Goal: Task Accomplishment & Management: Complete application form

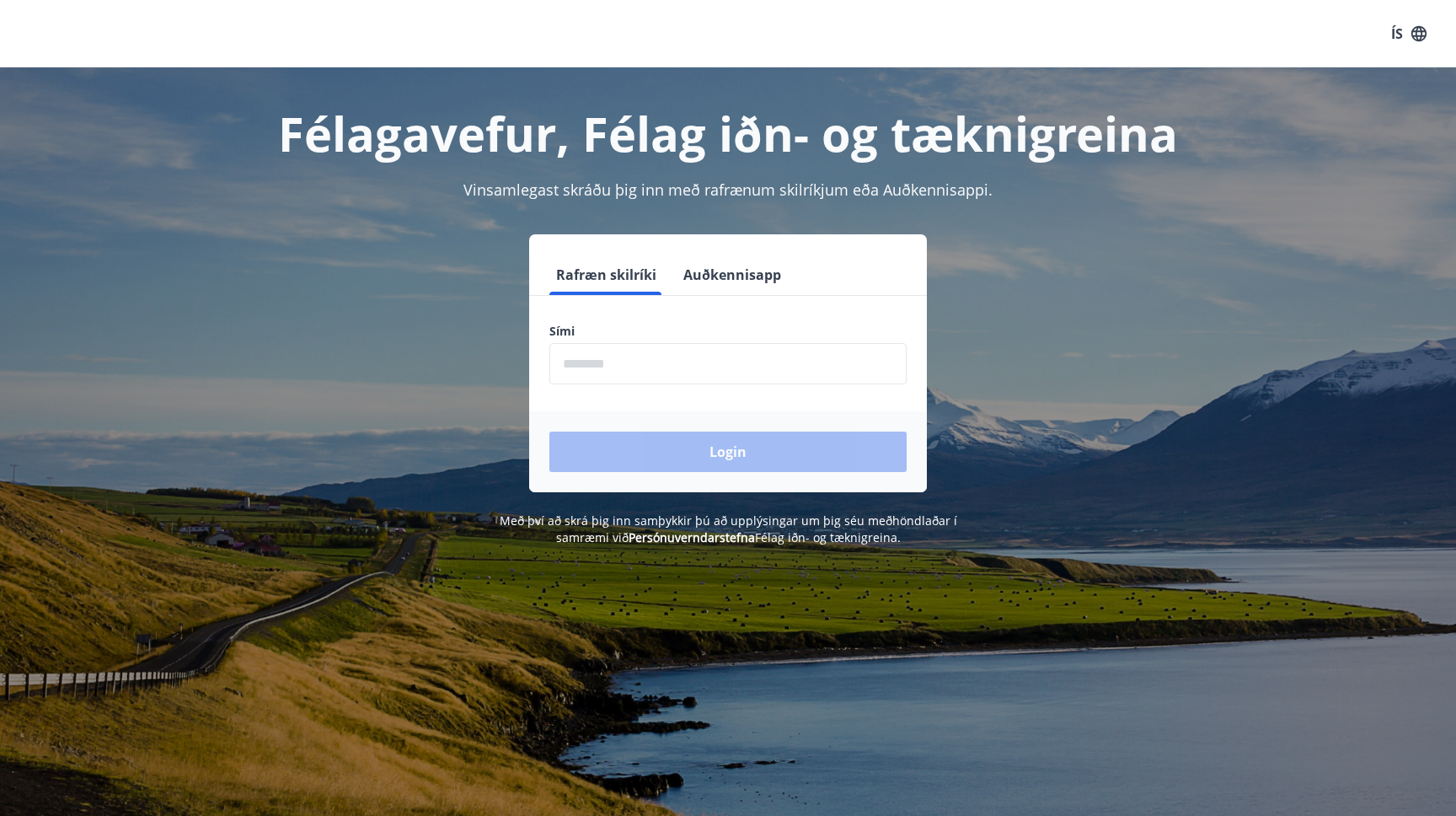
click at [652, 356] on input "phone" at bounding box center [727, 364] width 357 height 42
type input "********"
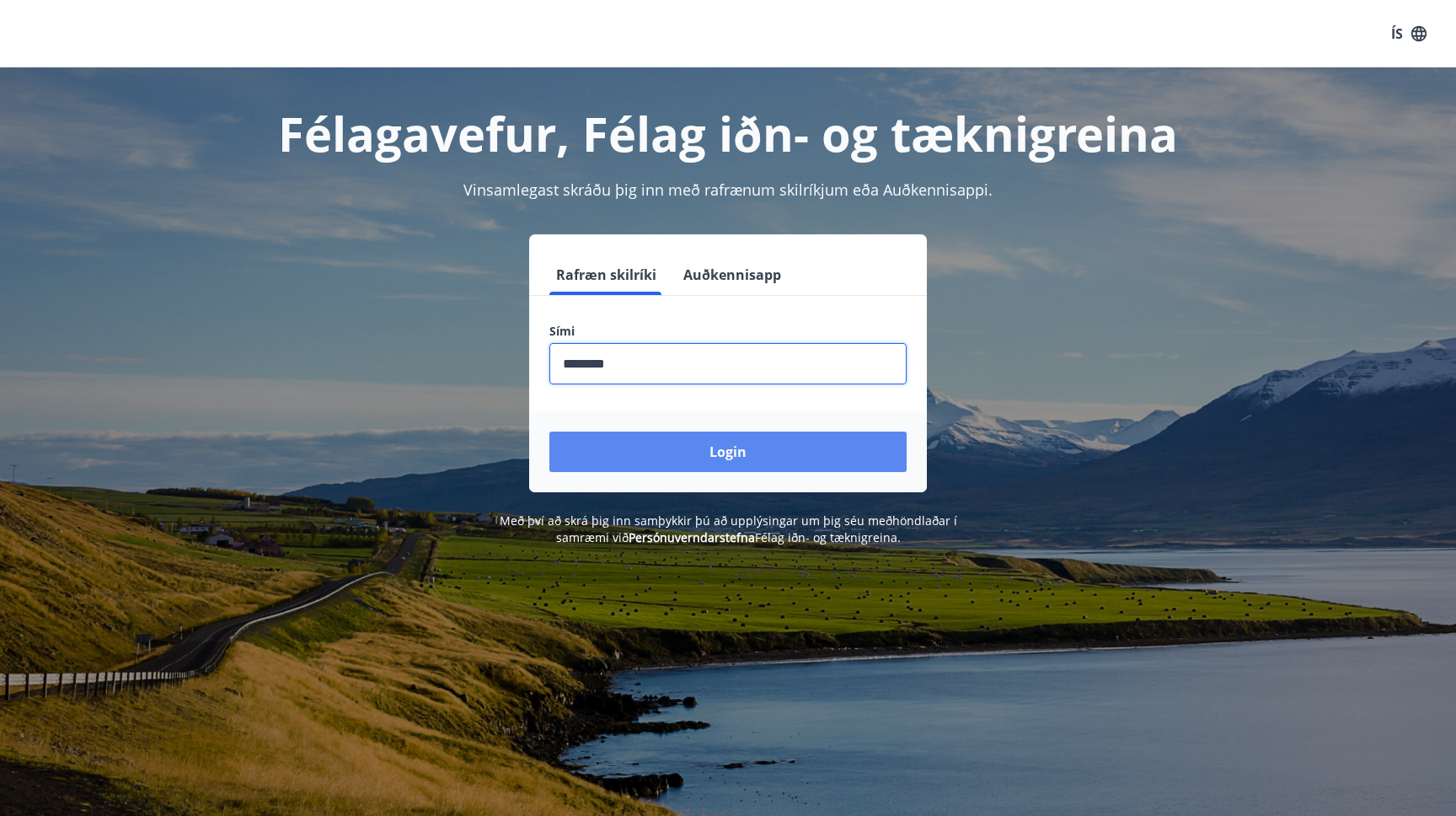
click at [664, 442] on button "Login" at bounding box center [727, 452] width 357 height 41
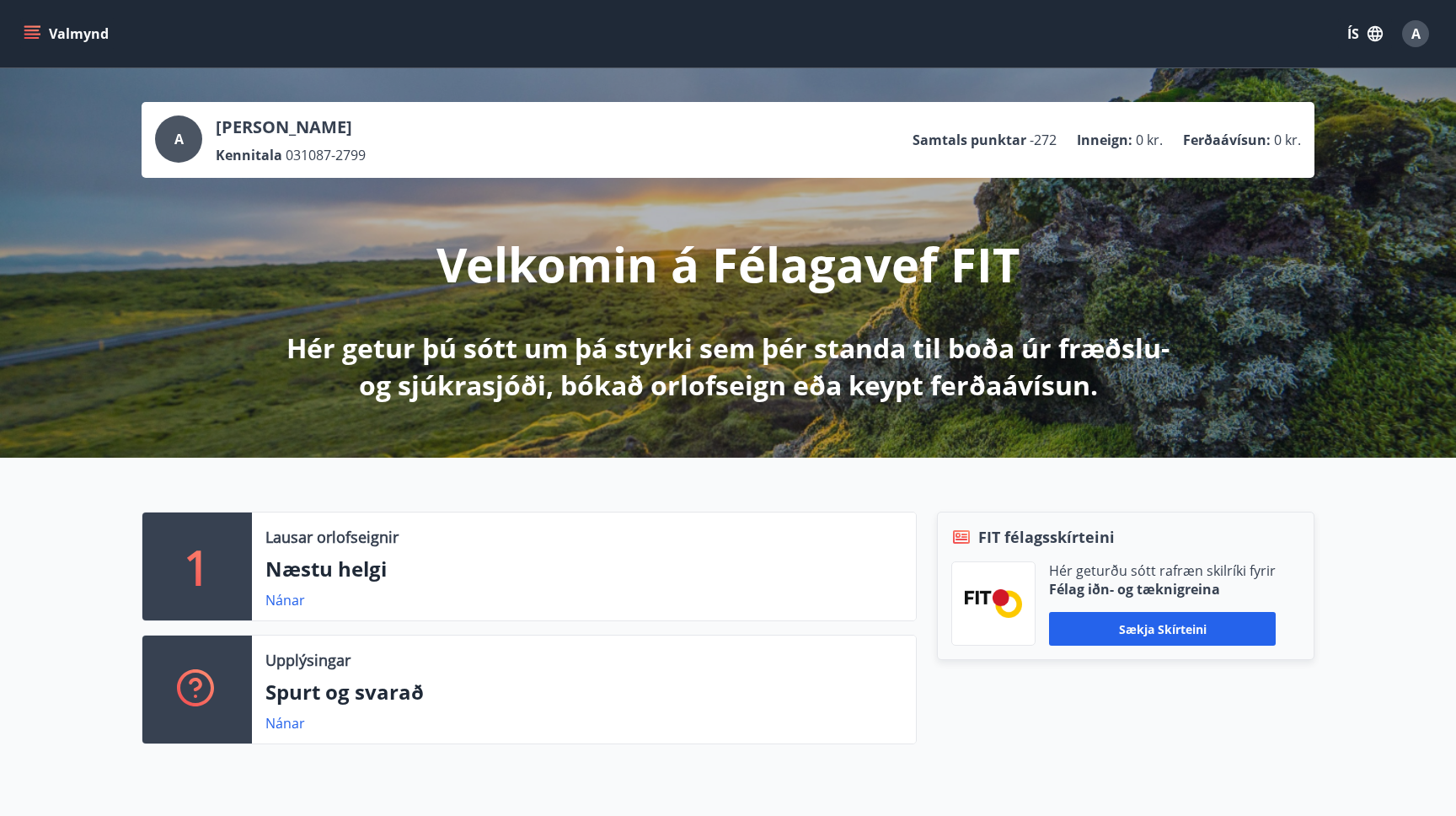
click at [49, 38] on button "Valmynd" at bounding box center [68, 33] width 96 height 30
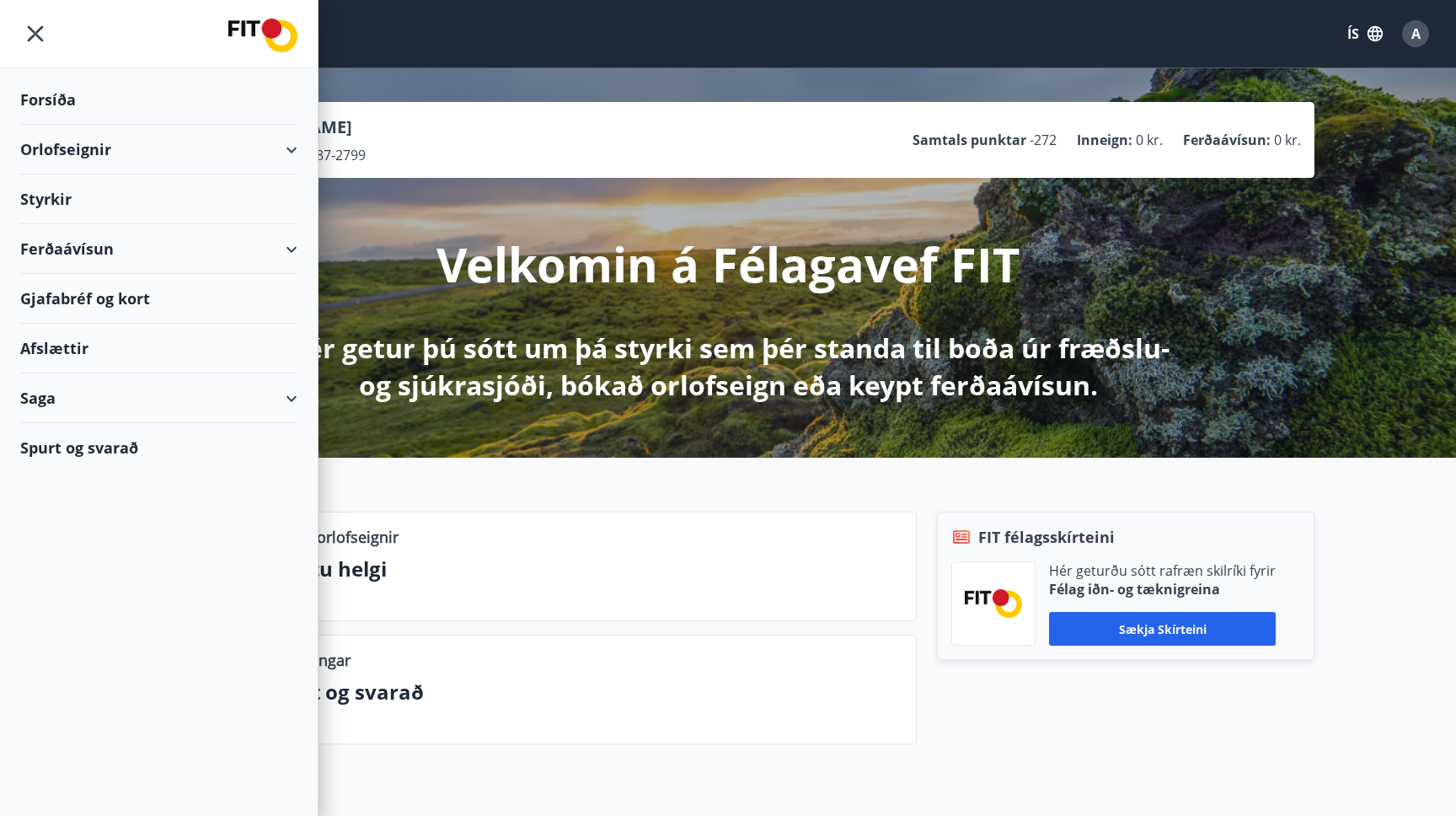
click at [76, 202] on div "Styrkir" at bounding box center [158, 199] width 277 height 50
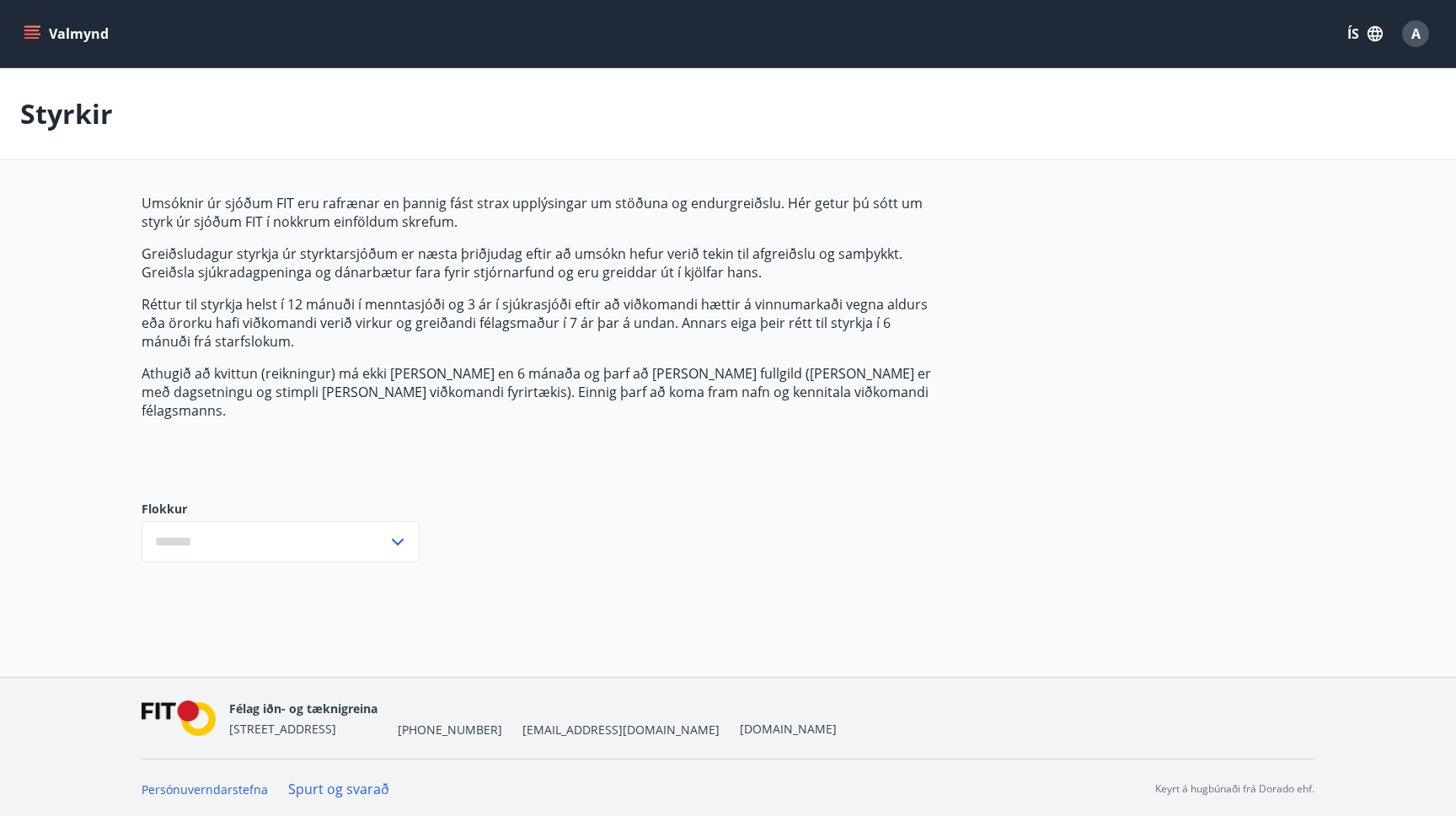
type input "***"
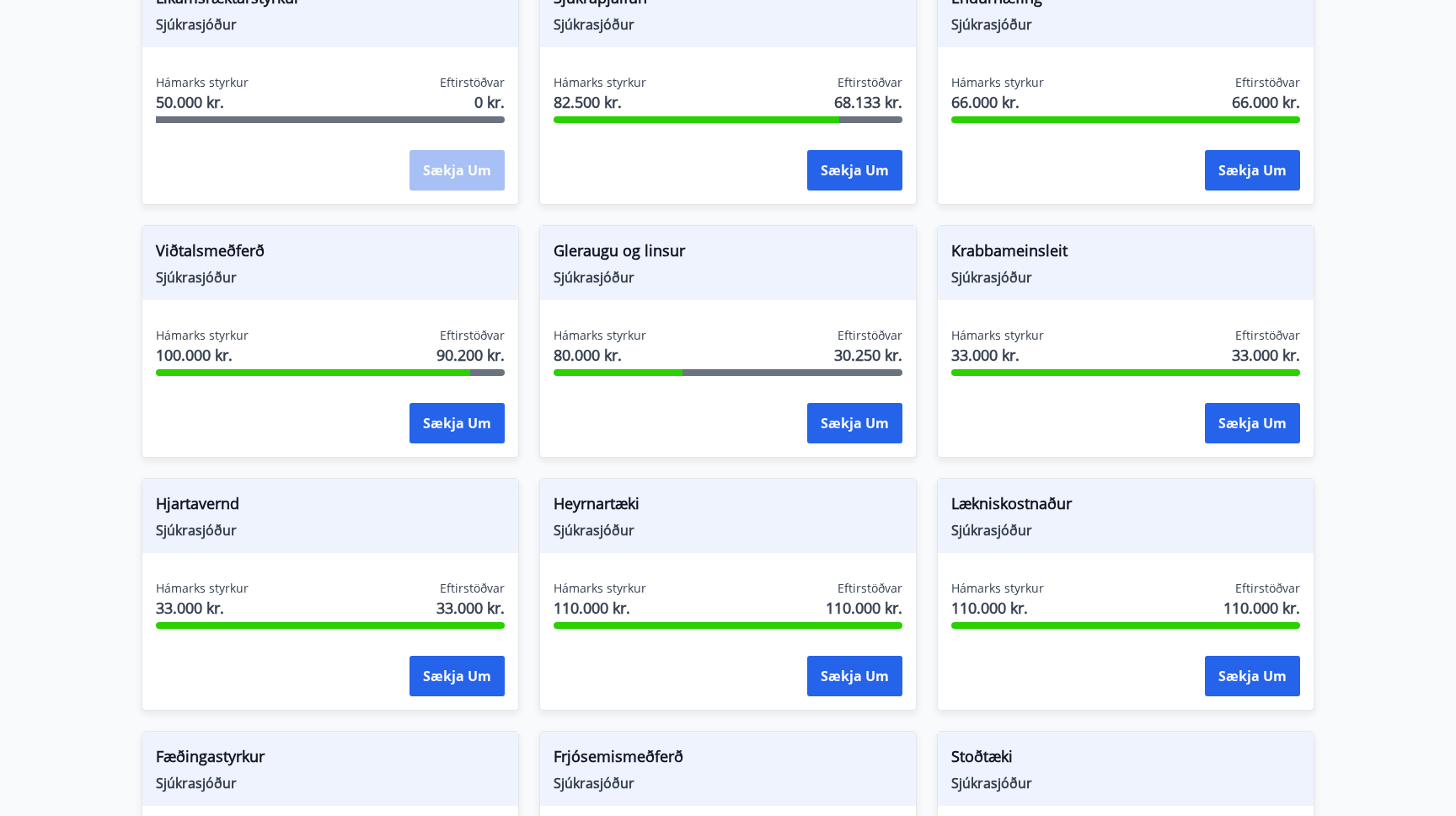
scroll to position [629, 0]
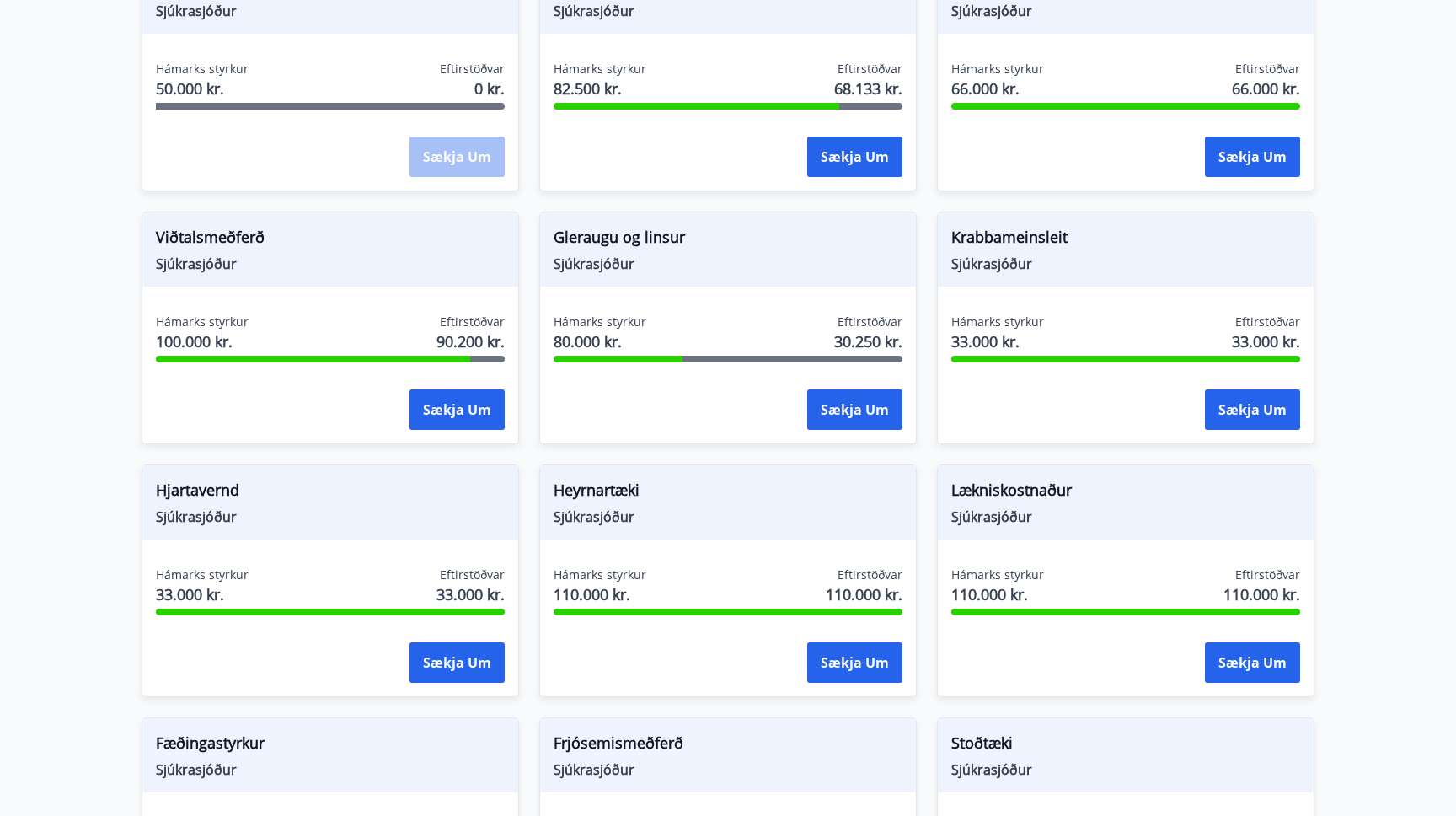
click at [205, 226] on span "Viðtalsmeðferð" at bounding box center [330, 240] width 349 height 29
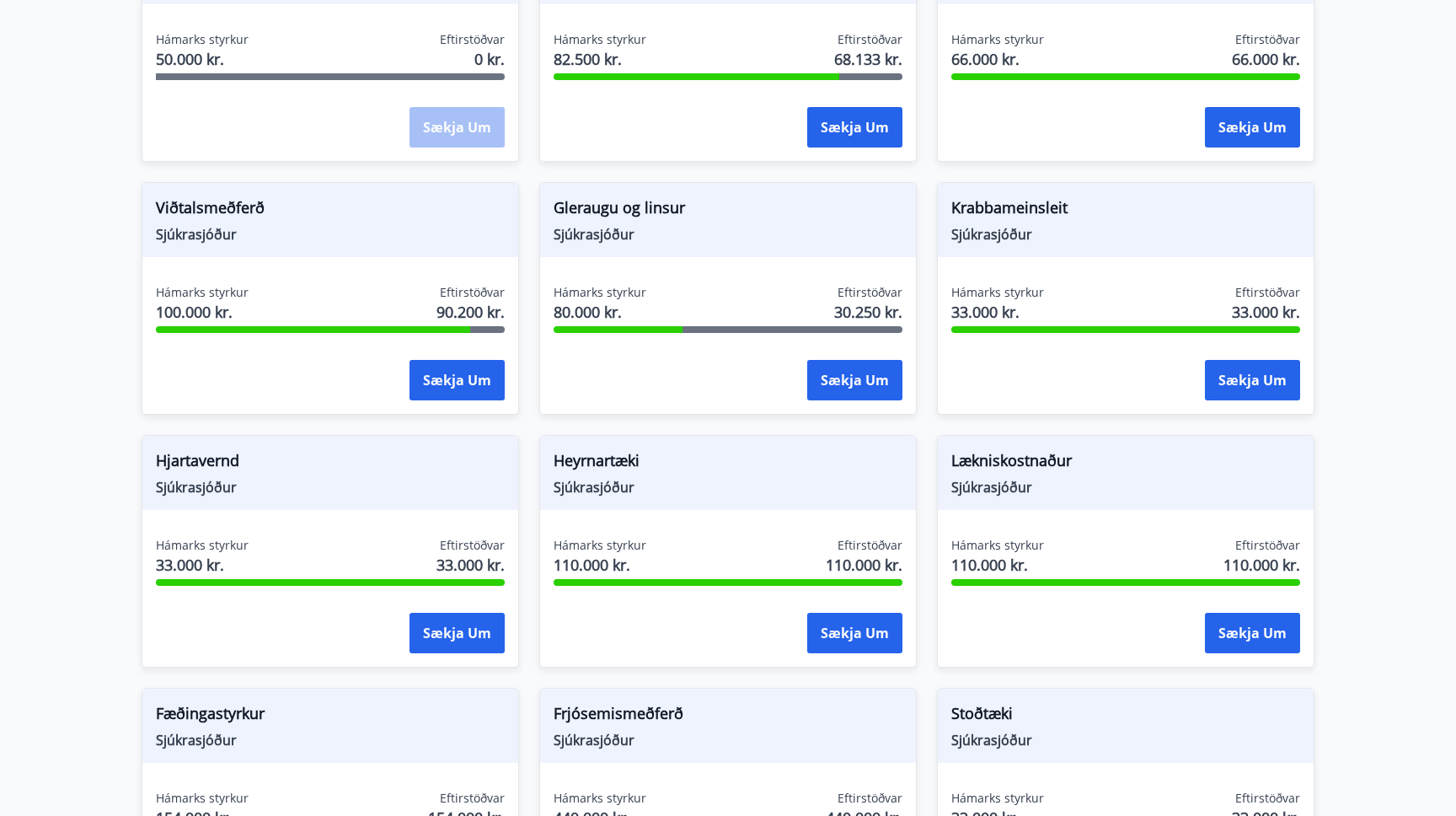
scroll to position [677, 0]
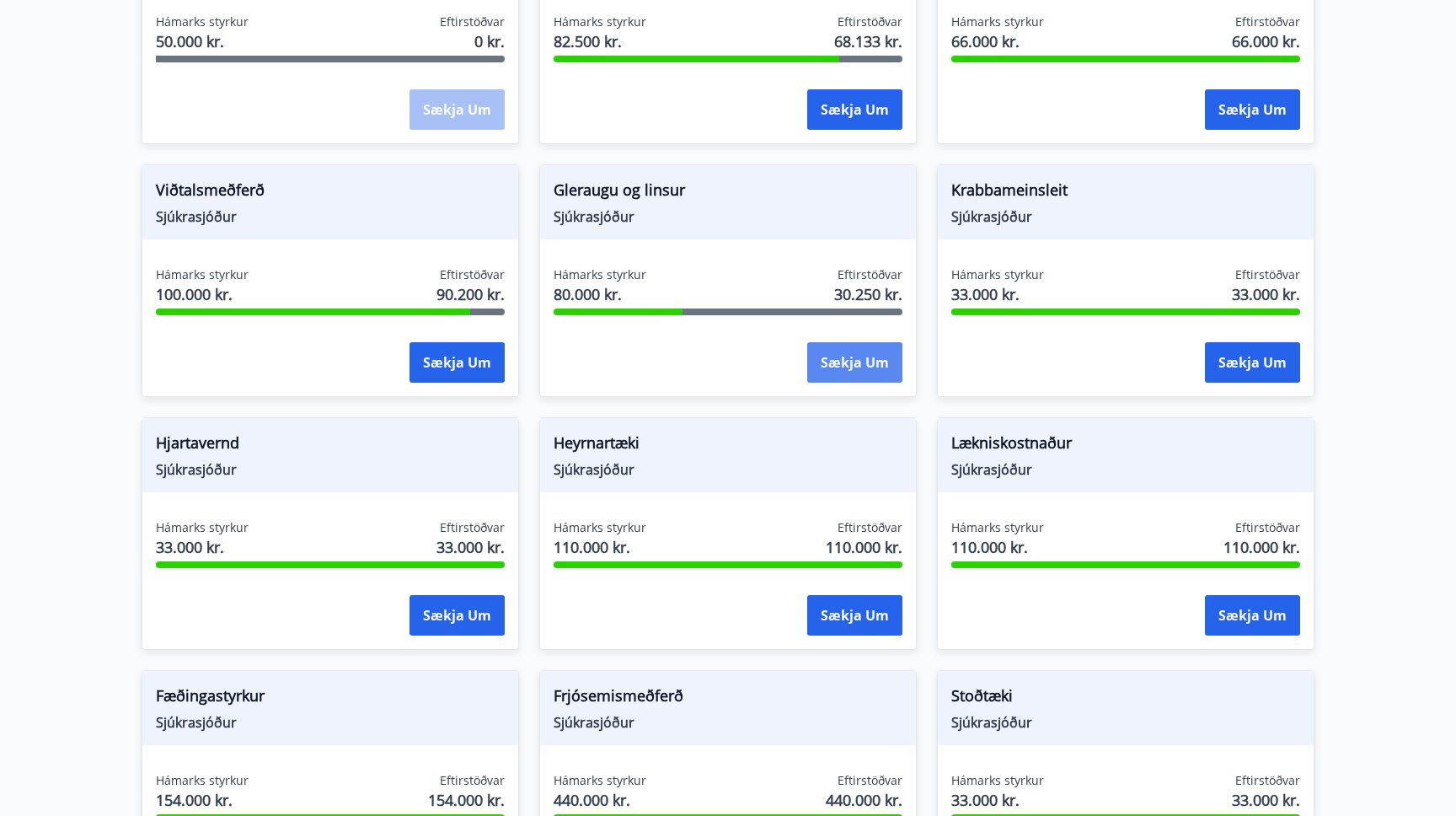
click at [864, 342] on button "Sækja um" at bounding box center [855, 362] width 96 height 41
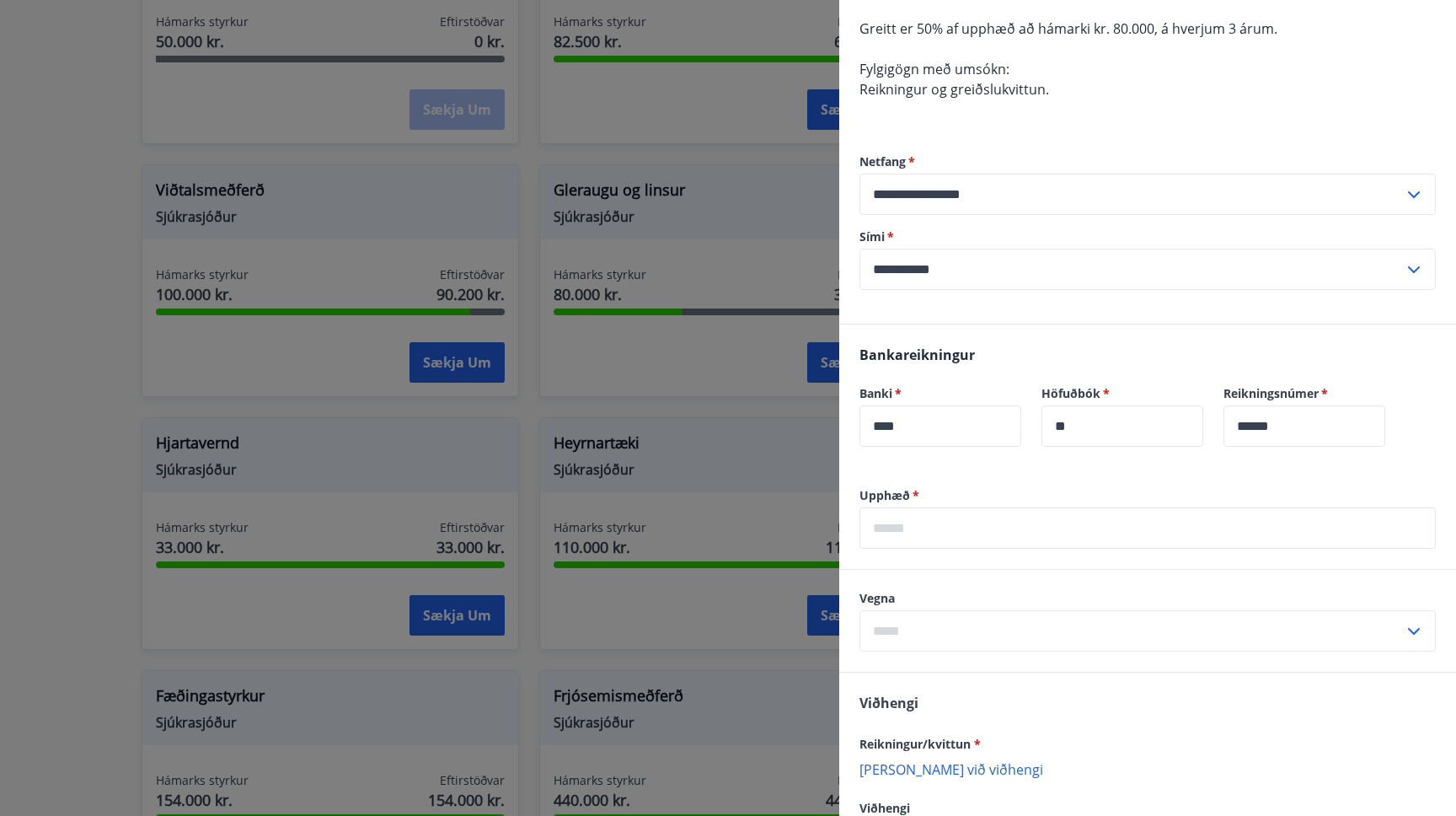
scroll to position [0, 0]
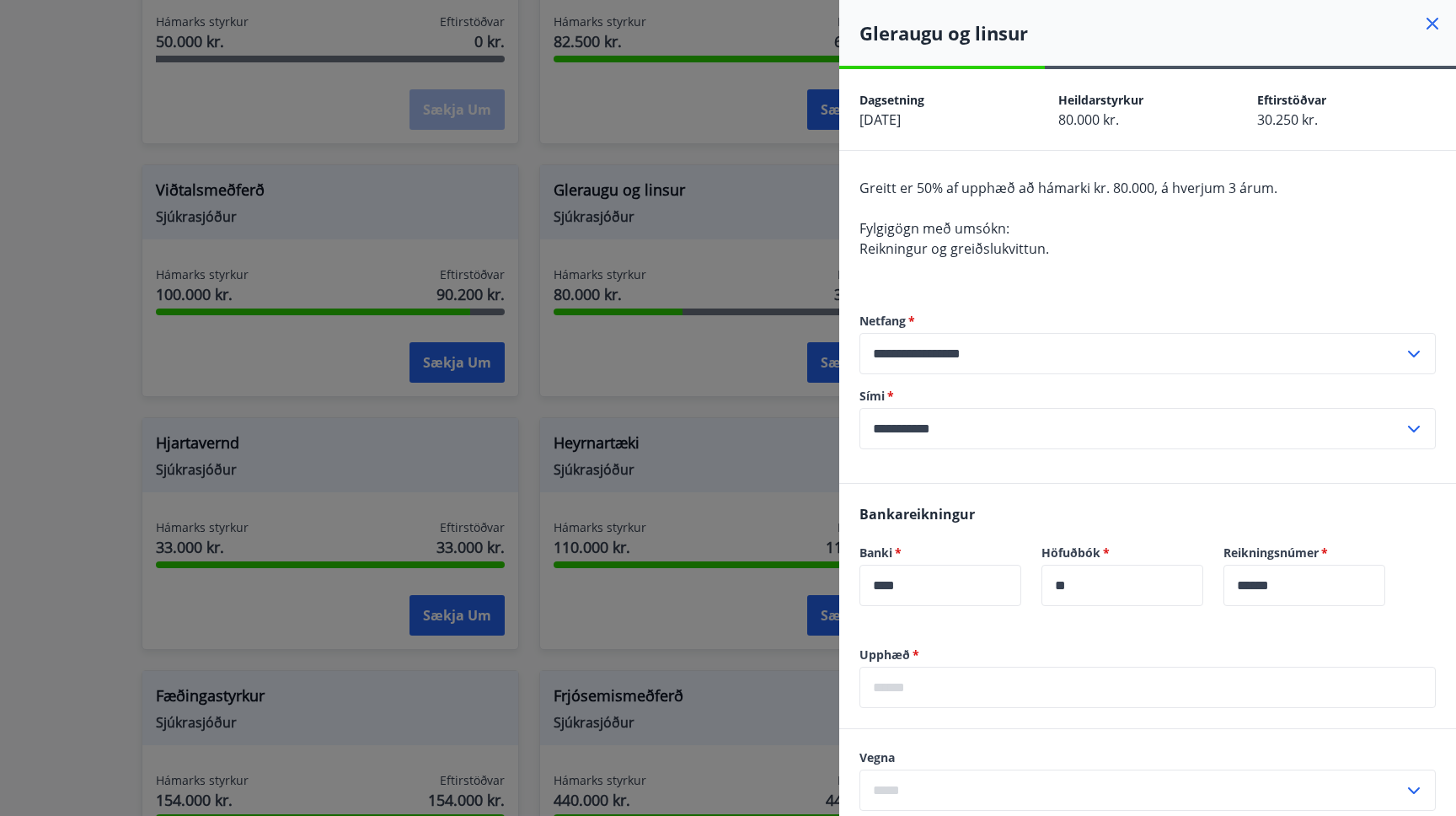
click at [728, 259] on div at bounding box center [728, 408] width 1456 height 816
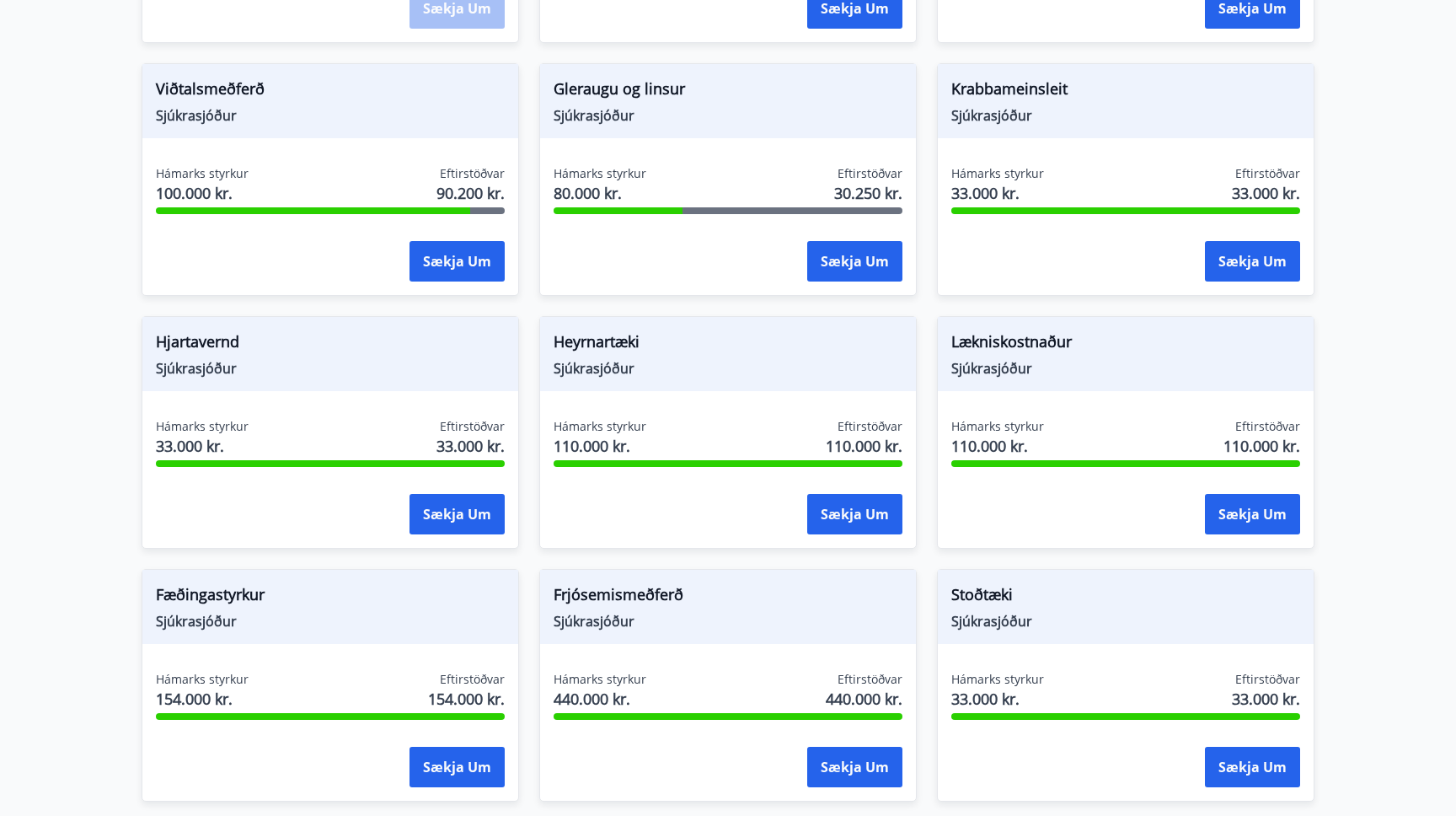
scroll to position [790, 0]
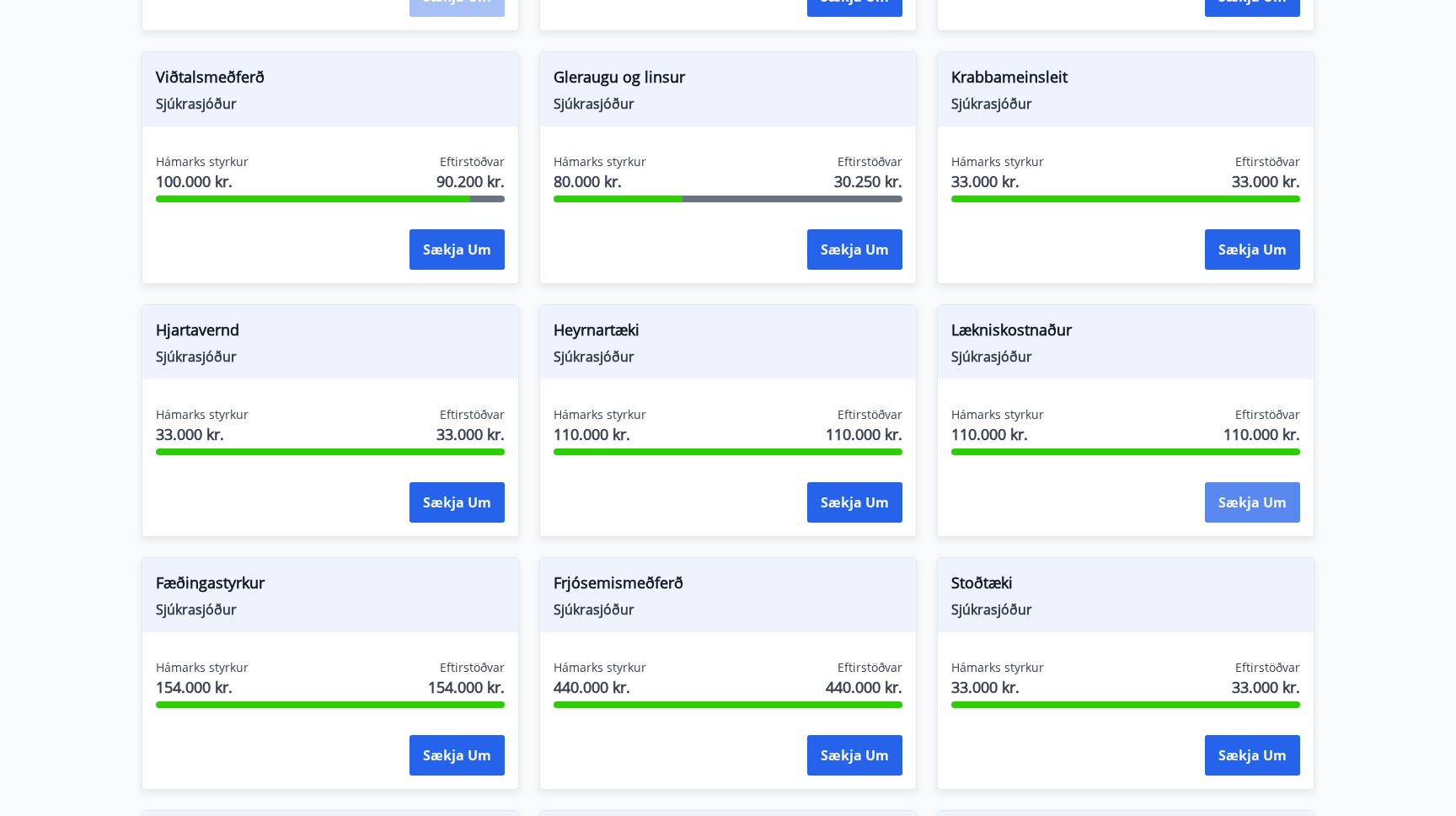
click at [1240, 482] on button "Sækja um" at bounding box center [1253, 502] width 96 height 41
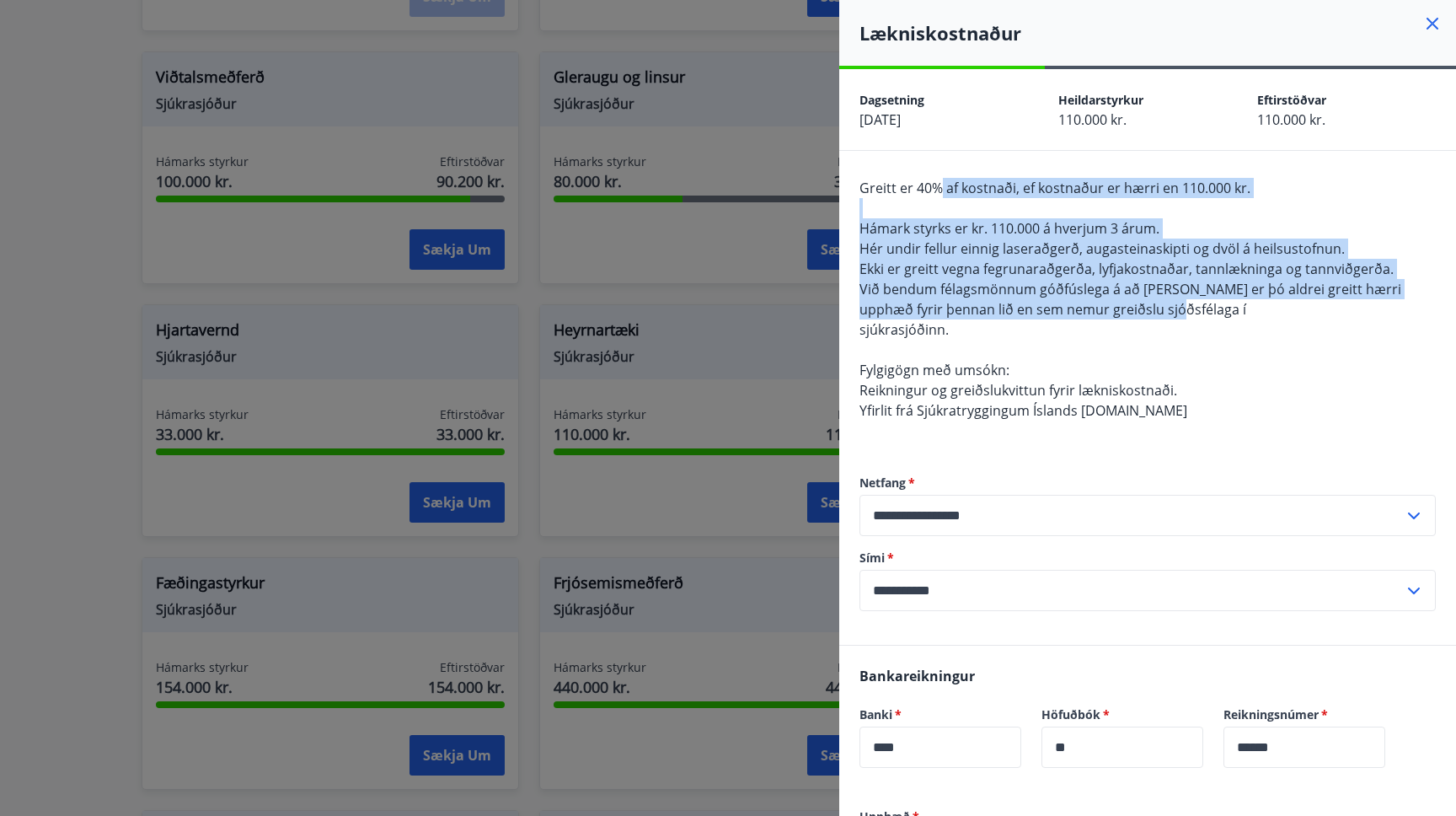
drag, startPoint x: 936, startPoint y: 184, endPoint x: 1168, endPoint y: 302, distance: 260.3
click at [1169, 302] on div "Greitt er 40% af kostnaði, ef kostnaður er hærri en 110.000 kr. Hámark styrks e…" at bounding box center [1147, 309] width 576 height 263
click at [1168, 302] on div "Greitt er 40% af kostnaði, ef kostnaður er hærri en 110.000 kr. Hámark styrks e…" at bounding box center [1147, 309] width 576 height 263
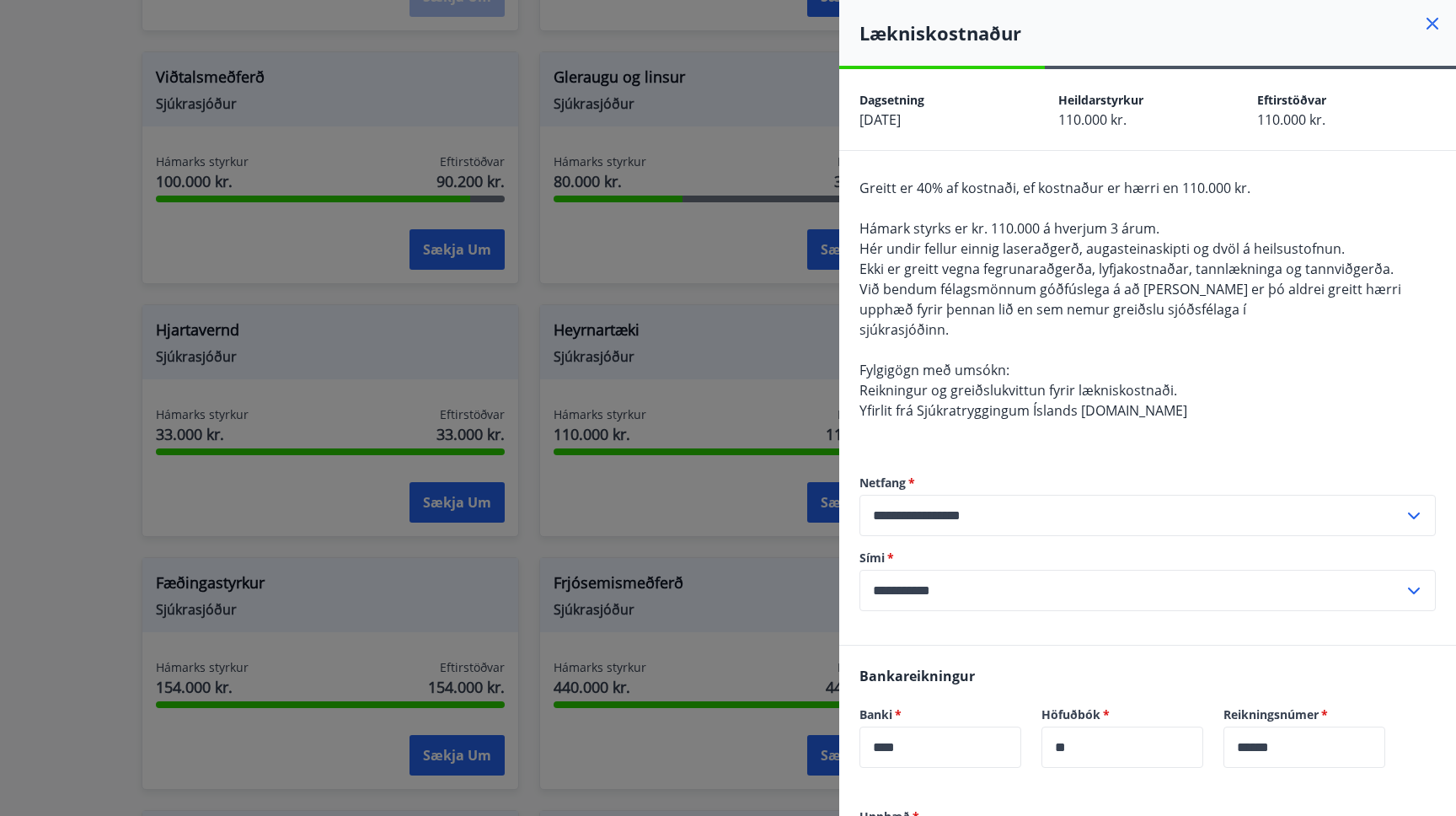
click at [757, 377] on div at bounding box center [728, 408] width 1456 height 816
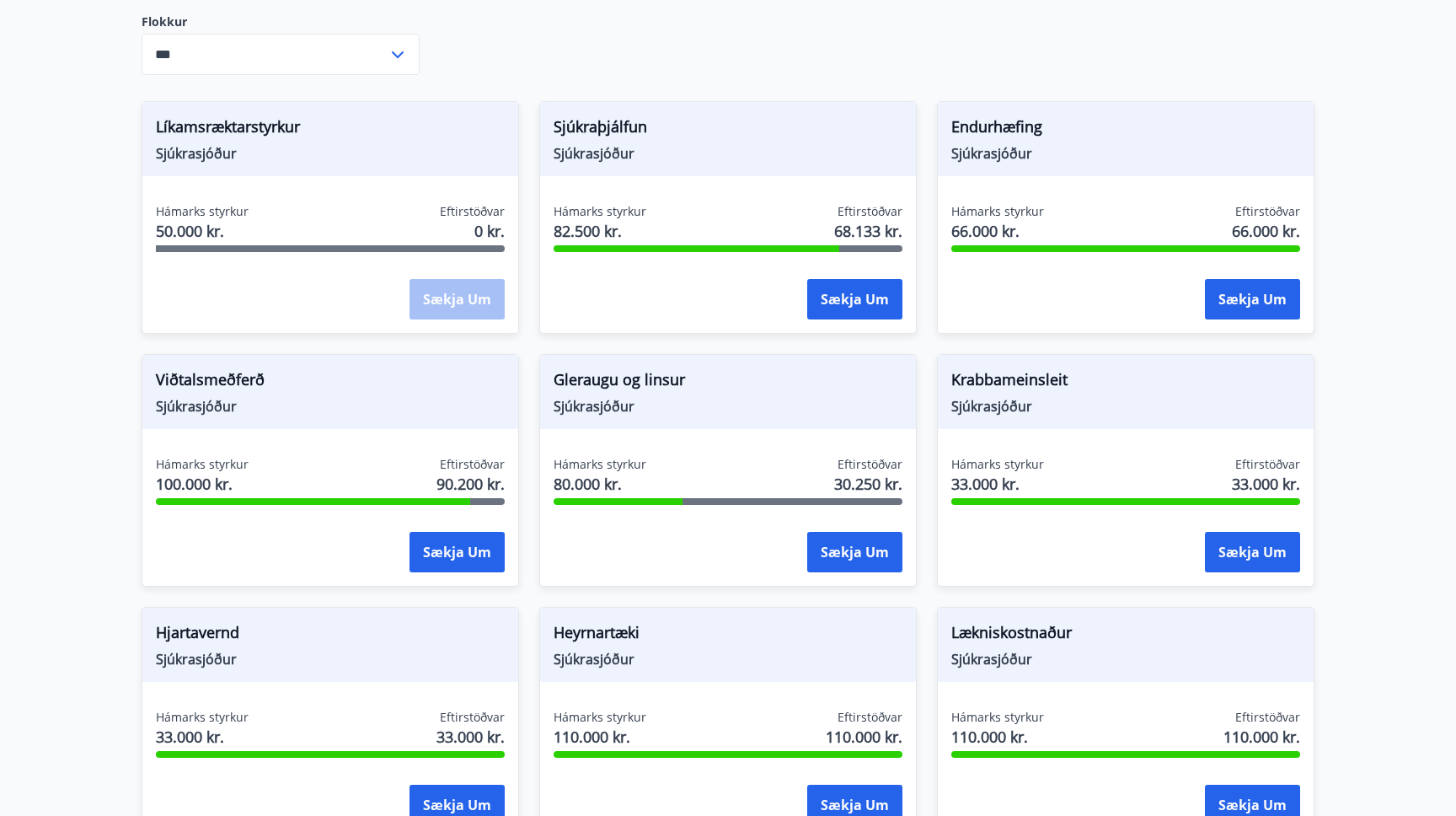
scroll to position [0, 0]
